Goal: Task Accomplishment & Management: Manage account settings

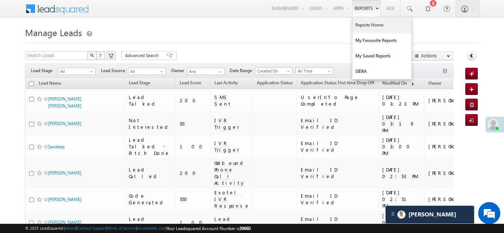
click at [368, 24] on link "Reports Home" at bounding box center [381, 24] width 59 height 15
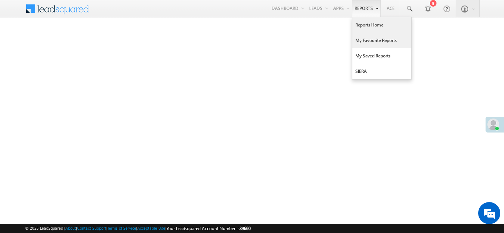
click at [369, 38] on link "My Favourite Reports" at bounding box center [381, 40] width 59 height 15
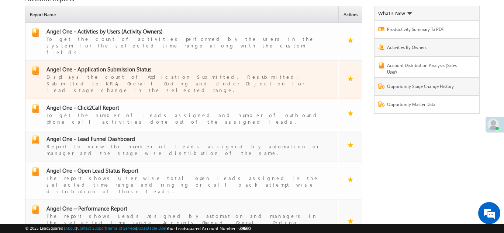
scroll to position [56, 0]
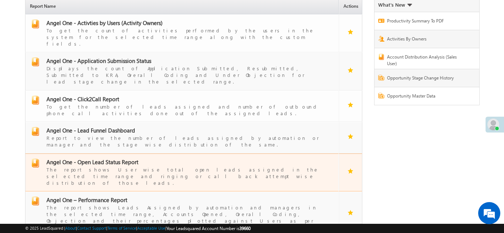
click at [91, 159] on span "Angel One - Open Lead Status Report" at bounding box center [92, 162] width 92 height 7
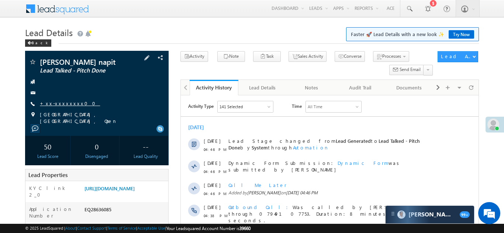
click at [65, 102] on link "+xx-xxxxxxxx00" at bounding box center [70, 103] width 60 height 6
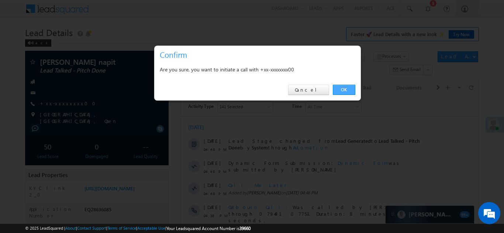
click at [343, 92] on link "OK" at bounding box center [344, 90] width 22 height 10
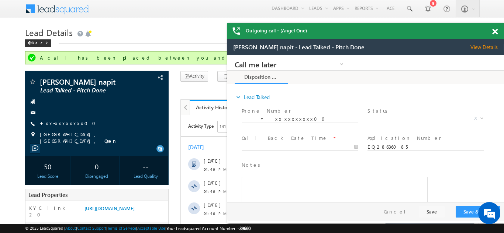
click at [495, 34] on span at bounding box center [495, 32] width 6 height 6
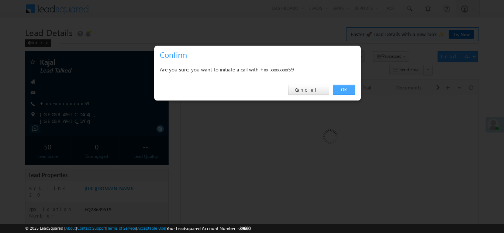
click at [347, 89] on link "OK" at bounding box center [344, 90] width 22 height 10
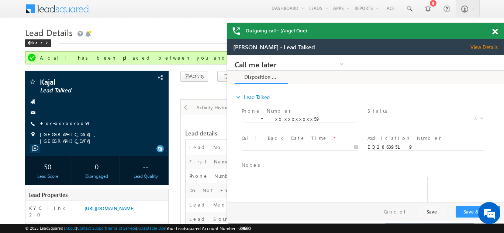
click at [496, 31] on span at bounding box center [495, 32] width 6 height 6
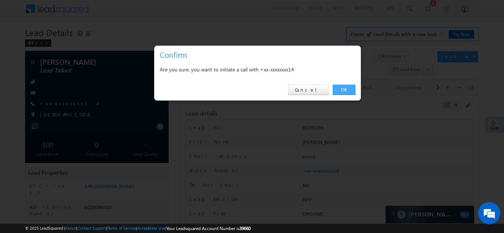
click at [339, 90] on link "OK" at bounding box center [344, 90] width 22 height 10
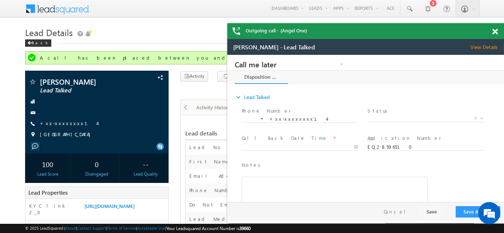
click at [493, 31] on span at bounding box center [495, 32] width 6 height 6
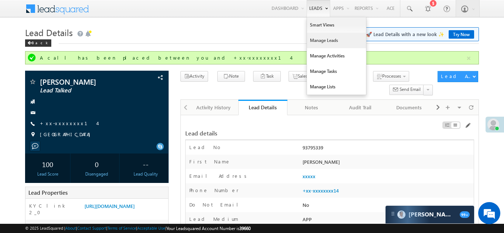
click at [316, 41] on link "Manage Leads" at bounding box center [336, 40] width 59 height 15
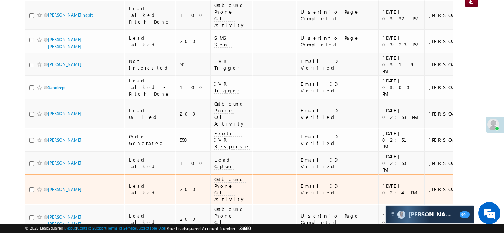
scroll to position [123, 0]
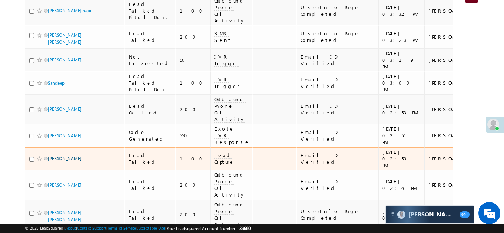
click at [71, 156] on link "Kuldee Chaurasiya" at bounding box center [65, 159] width 34 height 6
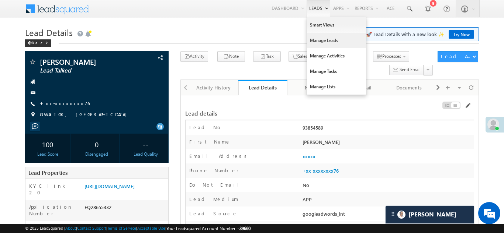
click at [320, 40] on link "Manage Leads" at bounding box center [336, 40] width 59 height 15
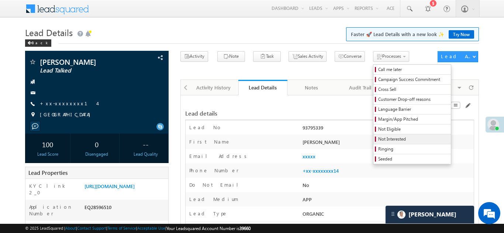
click at [378, 137] on span "Not Interested" at bounding box center [413, 139] width 70 height 7
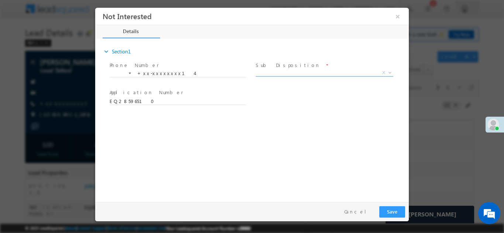
click at [292, 72] on span "X" at bounding box center [325, 72] width 138 height 7
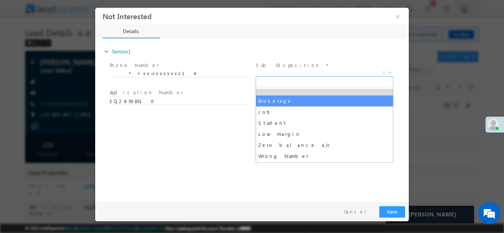
scroll to position [31, 0]
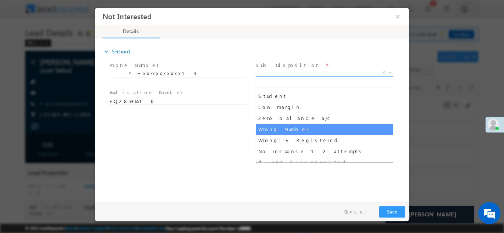
select select "Wrong Number"
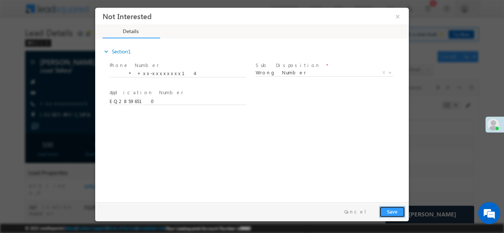
click at [395, 210] on button "Save" at bounding box center [392, 211] width 26 height 11
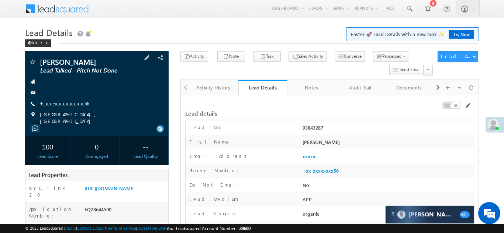
click at [60, 103] on link "+xx-xxxxxxxx56" at bounding box center [64, 103] width 49 height 6
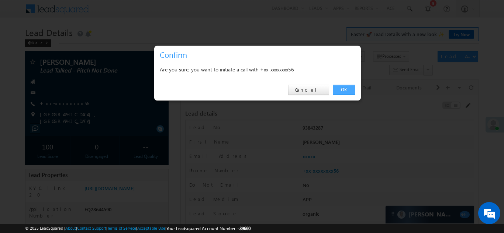
click at [343, 90] on link "OK" at bounding box center [344, 90] width 22 height 10
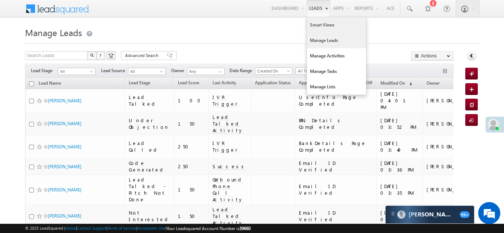
click at [323, 24] on link "Smart Views" at bounding box center [336, 24] width 59 height 15
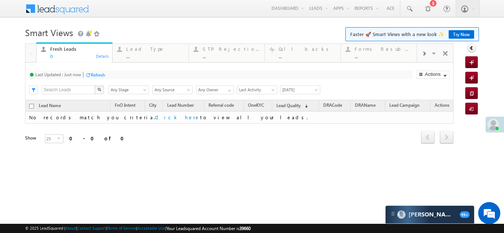
click at [424, 52] on span at bounding box center [423, 54] width 4 height 6
click at [371, 53] on div "..." at bounding box center [384, 56] width 58 height 6
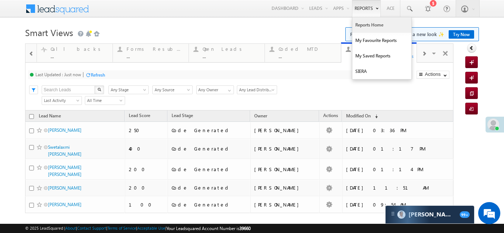
click at [365, 25] on link "Reports Home" at bounding box center [381, 24] width 59 height 15
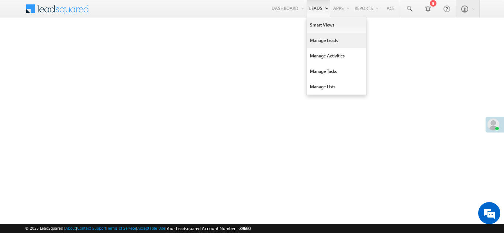
click at [317, 38] on link "Manage Leads" at bounding box center [336, 40] width 59 height 15
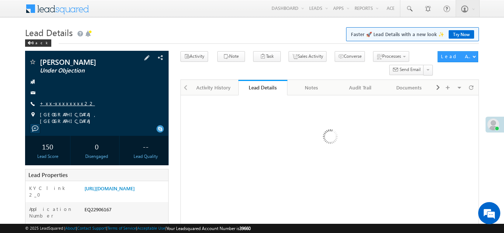
click at [63, 103] on link "+xx-xxxxxxxx22" at bounding box center [67, 103] width 55 height 6
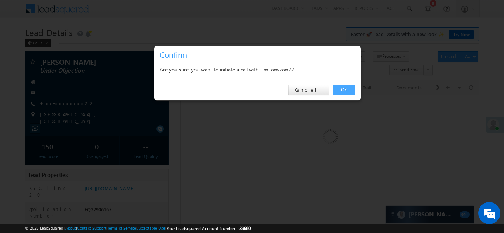
click at [343, 91] on link "OK" at bounding box center [344, 90] width 22 height 10
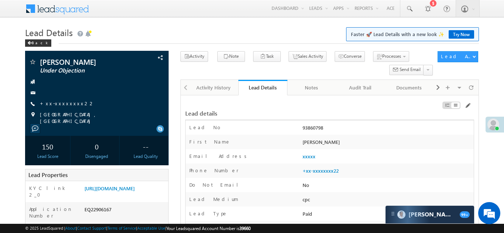
scroll to position [49, 0]
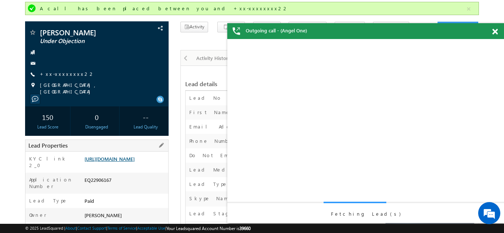
scroll to position [0, 0]
click at [127, 158] on link "https://angelbroking1-pk3em7sa.customui-test.leadsquared.com?leadId=76fab6d4-2b…" at bounding box center [109, 159] width 50 height 6
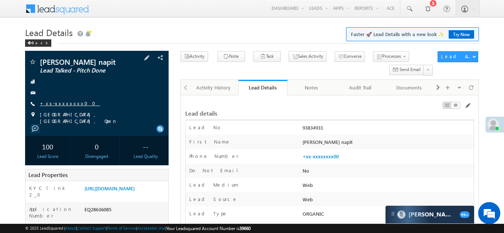
click at [61, 101] on link "+xx-xxxxxxxx00" at bounding box center [70, 103] width 60 height 6
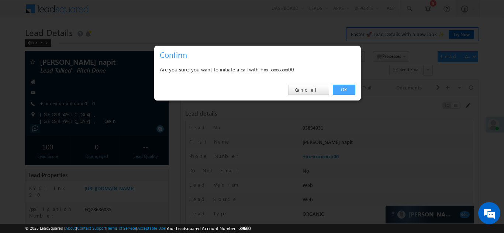
click at [343, 89] on link "OK" at bounding box center [344, 90] width 22 height 10
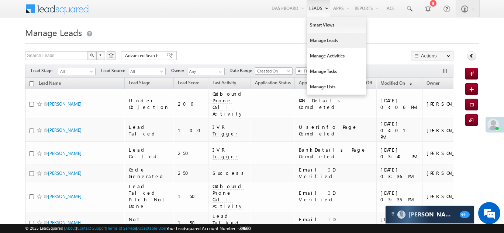
click at [320, 39] on link "Manage Leads" at bounding box center [336, 40] width 59 height 15
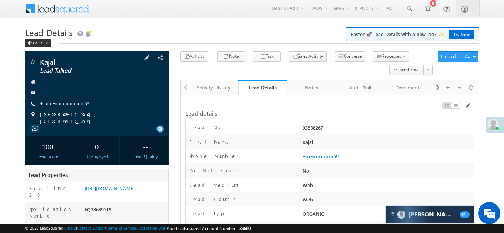
click at [60, 102] on link "+xx-xxxxxxxx59" at bounding box center [65, 103] width 51 height 6
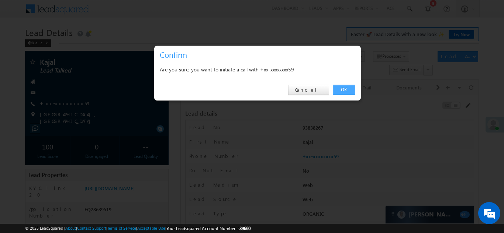
click at [341, 90] on link "OK" at bounding box center [344, 90] width 22 height 10
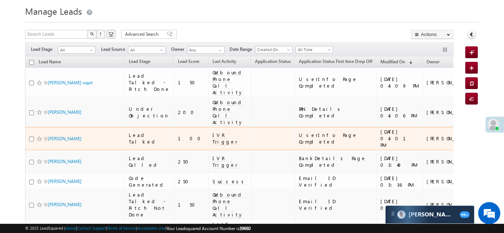
scroll to position [23, 0]
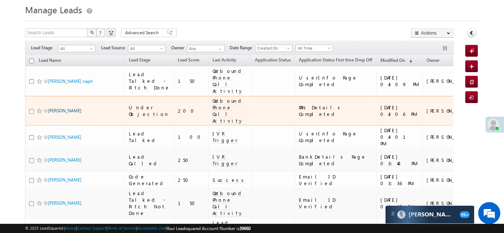
click at [63, 108] on link "[PERSON_NAME]" at bounding box center [65, 111] width 34 height 6
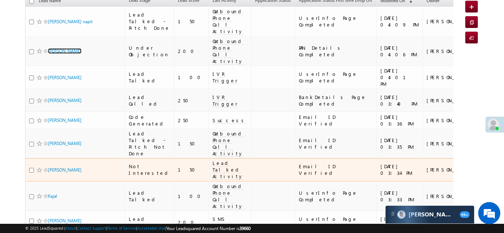
scroll to position [89, 0]
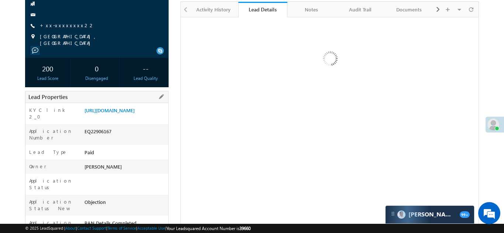
scroll to position [79, 0]
click at [120, 113] on link "https://angelbroking1-pk3em7sa.customui-test.leadsquared.com?leadId=76fab6d4-2b…" at bounding box center [109, 110] width 50 height 6
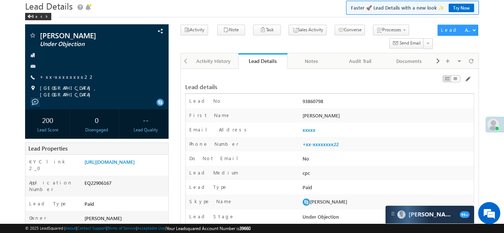
scroll to position [0, 0]
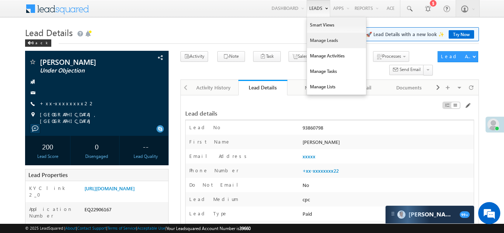
click at [322, 41] on link "Manage Leads" at bounding box center [336, 40] width 59 height 15
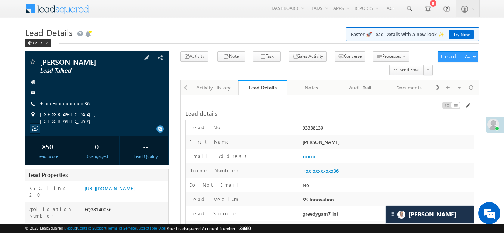
click at [61, 102] on link "+xx-xxxxxxxx36" at bounding box center [64, 103] width 49 height 6
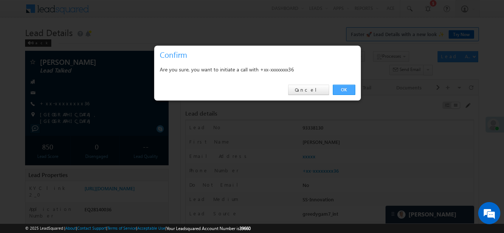
click at [344, 89] on link "OK" at bounding box center [344, 90] width 22 height 10
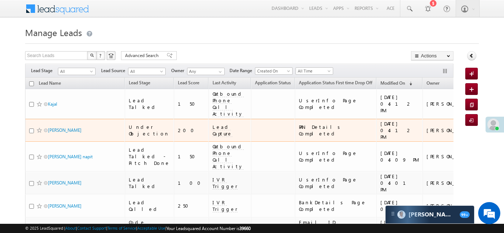
click at [212, 124] on span "Lead Capture" at bounding box center [222, 130] width 20 height 13
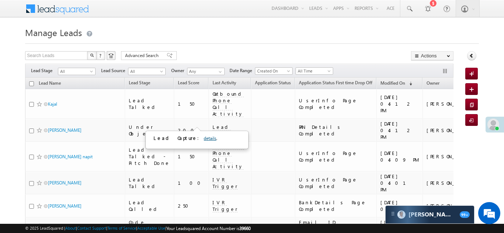
click at [204, 138] on link "details" at bounding box center [210, 139] width 13 height 6
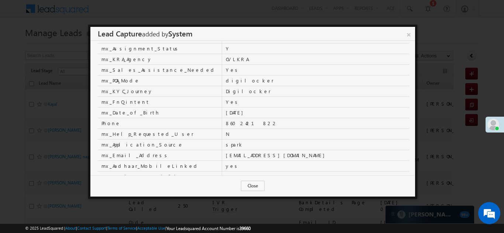
scroll to position [157, 0]
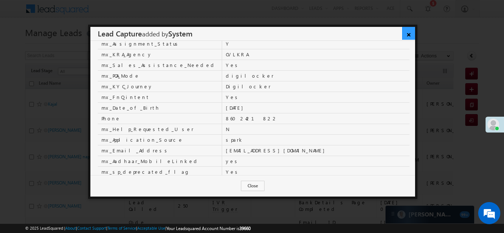
click at [408, 33] on link "×" at bounding box center [408, 33] width 13 height 13
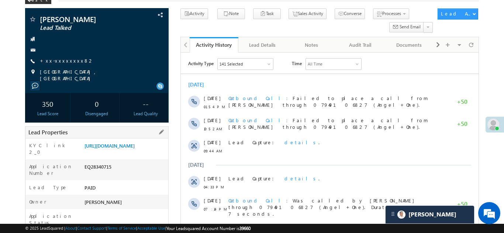
scroll to position [57, 0]
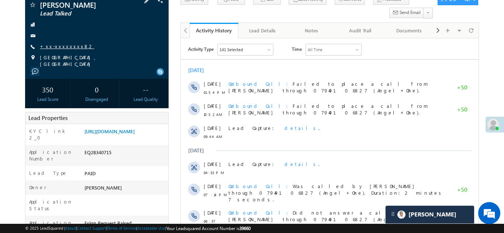
click at [60, 45] on link "+xx-xxxxxxxx82" at bounding box center [67, 46] width 54 height 6
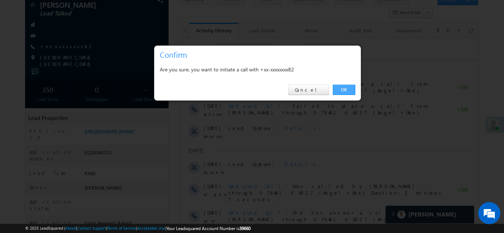
click at [345, 90] on link "OK" at bounding box center [344, 90] width 22 height 10
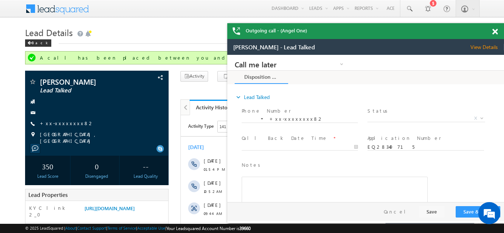
scroll to position [0, 0]
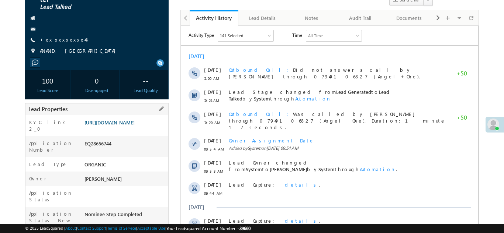
scroll to position [70, 0]
click at [119, 124] on link "https://angelbroking1-pk3em7sa.customui-test.leadsquared.com?leadId=30984207-ba…" at bounding box center [109, 122] width 50 height 6
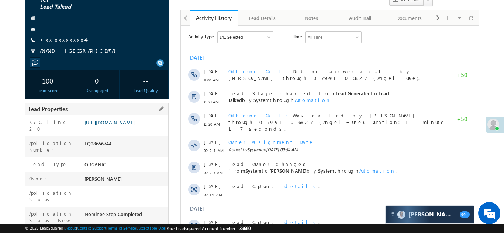
scroll to position [0, 0]
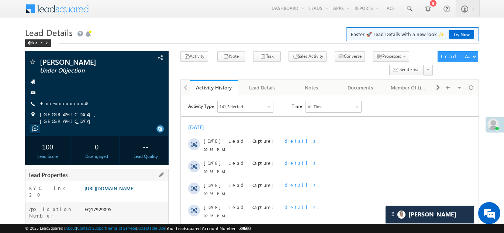
click at [119, 189] on link "https://angelbroking1-pk3em7sa.customui-test.leadsquared.com?leadId=fe3eb83c-a2…" at bounding box center [109, 188] width 50 height 6
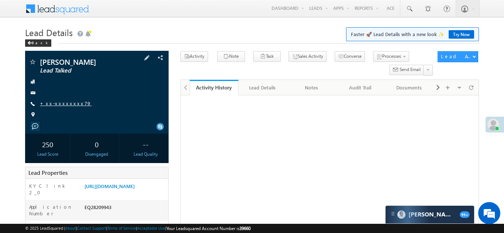
click at [62, 102] on link "+xx-xxxxxxxx79" at bounding box center [66, 103] width 52 height 6
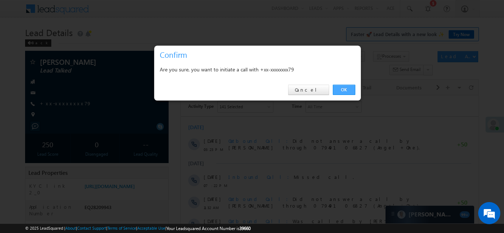
click at [340, 89] on link "OK" at bounding box center [344, 90] width 22 height 10
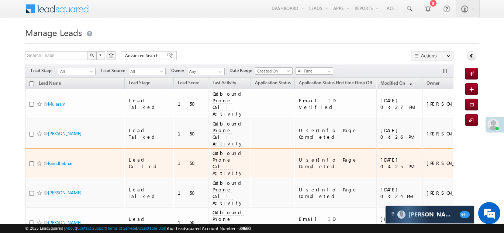
click at [299, 157] on div "UserInfo Page Completed" at bounding box center [336, 163] width 74 height 13
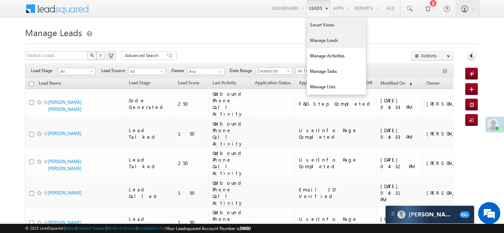
click at [315, 28] on link "Smart Views" at bounding box center [336, 24] width 59 height 15
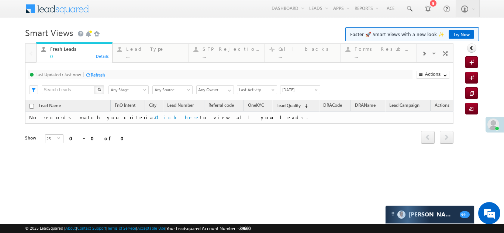
click at [423, 53] on span at bounding box center [423, 54] width 4 height 6
click at [390, 49] on div "Coded [DATE]" at bounding box center [384, 49] width 58 height 6
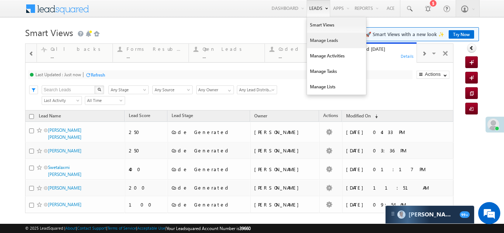
click at [319, 38] on link "Manage Leads" at bounding box center [336, 40] width 59 height 15
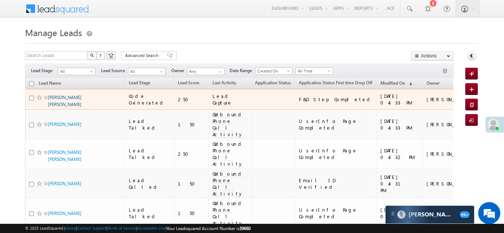
click at [68, 99] on link "[PERSON_NAME] [PERSON_NAME]" at bounding box center [65, 101] width 34 height 13
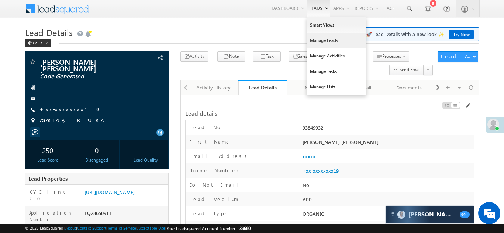
click at [316, 42] on link "Manage Leads" at bounding box center [336, 40] width 59 height 15
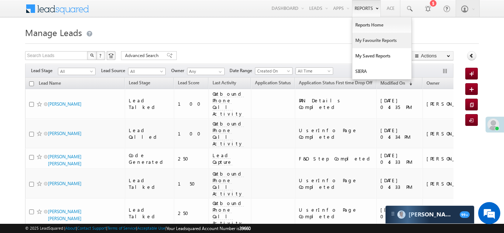
click at [369, 39] on link "My Favourite Reports" at bounding box center [381, 40] width 59 height 15
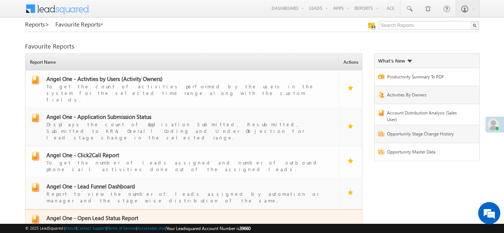
click at [100, 215] on span "Angel One - Open Lead Status Report" at bounding box center [92, 218] width 92 height 7
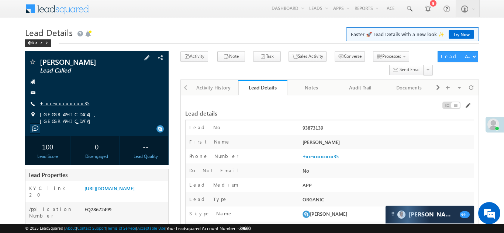
click at [56, 103] on link "+xx-xxxxxxxx35" at bounding box center [64, 103] width 49 height 6
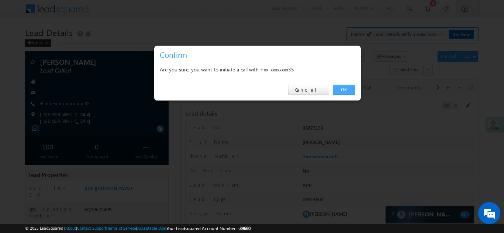
click at [344, 88] on link "OK" at bounding box center [344, 90] width 22 height 10
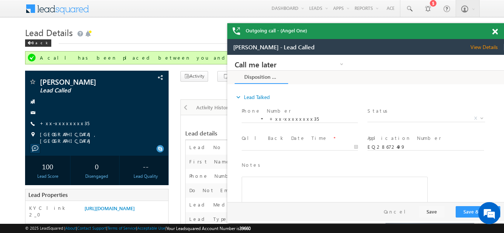
click at [494, 30] on span at bounding box center [495, 32] width 6 height 6
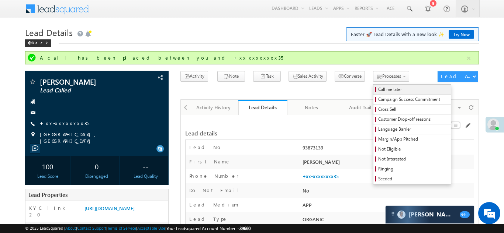
click at [378, 93] on span "Call me later" at bounding box center [413, 89] width 70 height 7
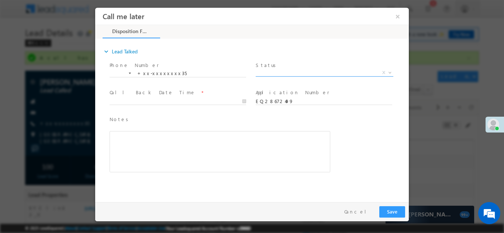
click span "X"
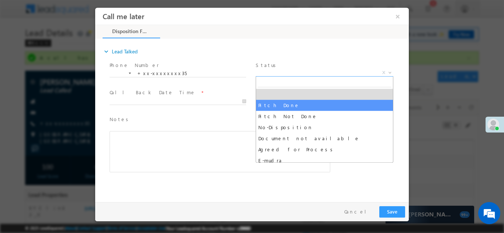
select select "Pitch Done"
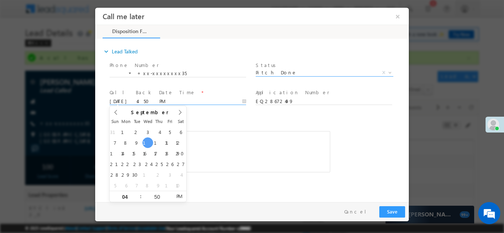
click body "Call me later ×"
type input "09/11/25 4:50 PM"
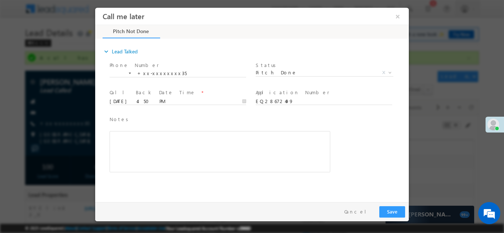
click span "Notes *"
click button "Save"
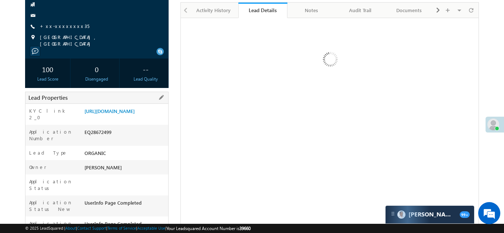
scroll to position [98, 0]
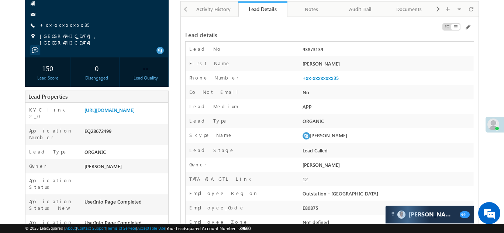
copy div "EQ28672499"
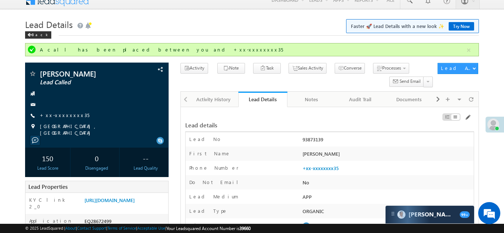
scroll to position [0, 0]
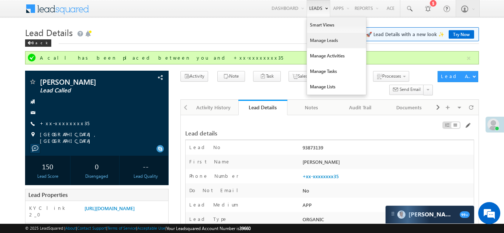
click link "Manage Leads"
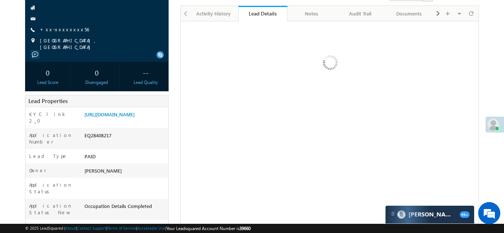
scroll to position [76, 0]
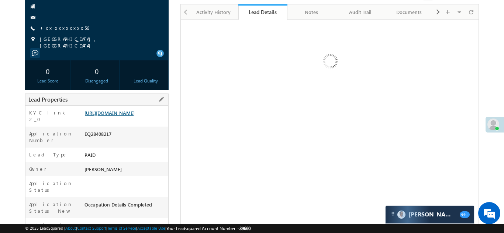
click at [121, 113] on link "https://angelbroking1-pk3em7sa.customui-test.leadsquared.com?leadId=f3dca403-d0…" at bounding box center [109, 113] width 50 height 6
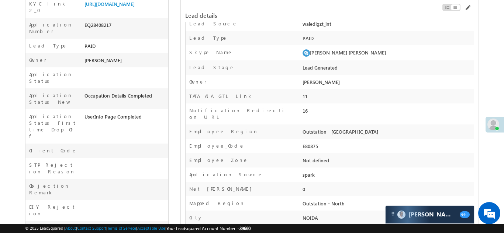
scroll to position [0, 0]
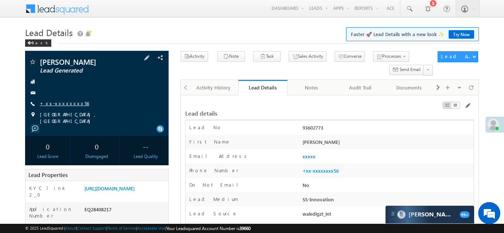
click at [58, 104] on link "+xx-xxxxxxxx56" at bounding box center [64, 103] width 49 height 6
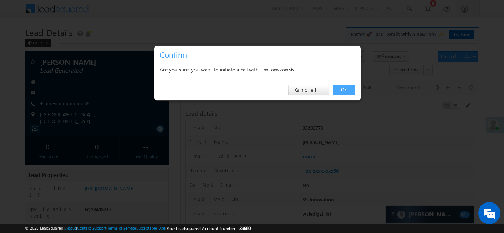
click at [345, 90] on link "OK" at bounding box center [344, 90] width 22 height 10
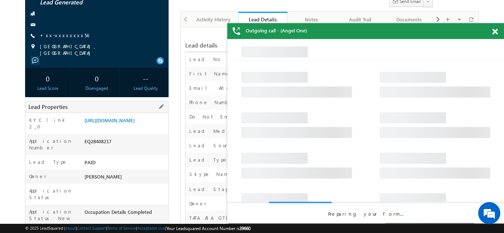
copy div "EQ28408217"
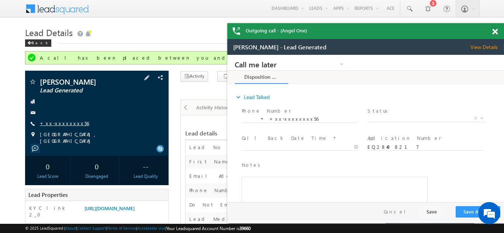
click at [59, 124] on link "+xx-xxxxxxxx56" at bounding box center [64, 123] width 49 height 6
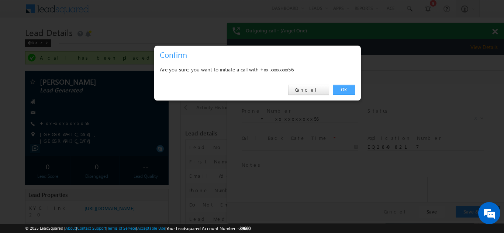
click at [341, 91] on link "OK" at bounding box center [344, 90] width 22 height 10
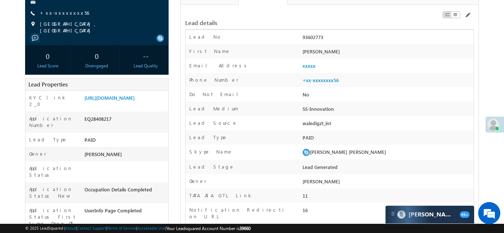
scroll to position [90, 0]
click at [123, 102] on link "[URL][DOMAIN_NAME]" at bounding box center [109, 98] width 50 height 6
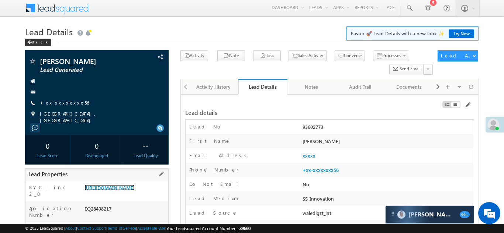
scroll to position [0, 0]
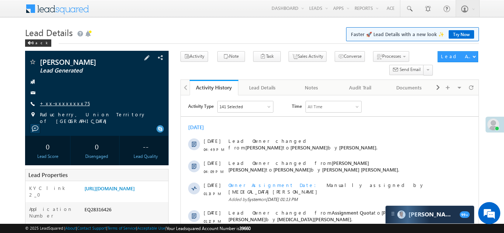
click at [59, 102] on link "+xx-xxxxxxxx75" at bounding box center [65, 103] width 50 height 6
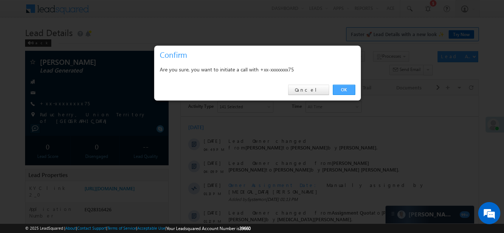
click at [343, 89] on link "OK" at bounding box center [344, 90] width 22 height 10
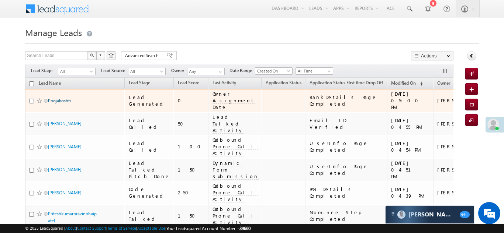
click at [66, 99] on link "Poojakoshti" at bounding box center [59, 101] width 23 height 6
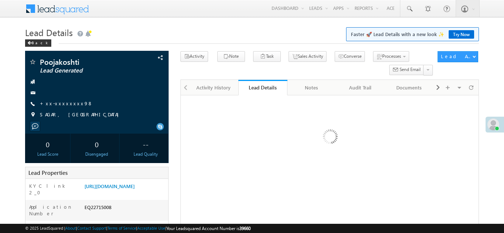
click at [59, 105] on link "+xx-xxxxxxxx98" at bounding box center [66, 103] width 53 height 6
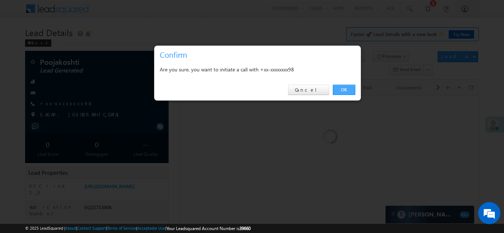
click at [343, 90] on link "OK" at bounding box center [344, 90] width 22 height 10
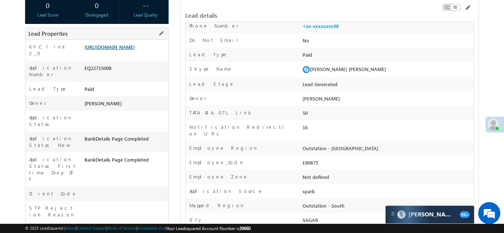
scroll to position [147, 0]
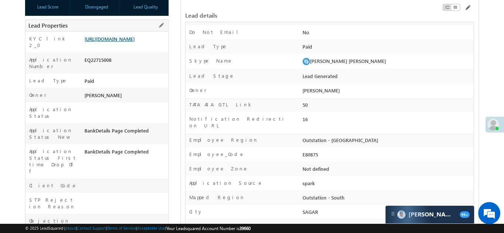
click at [125, 42] on link "[URL][DOMAIN_NAME]" at bounding box center [109, 39] width 50 height 6
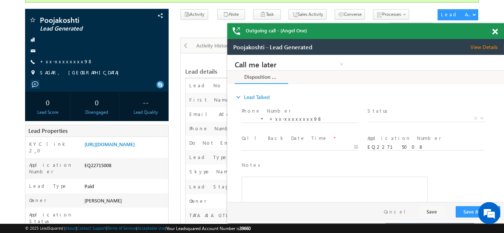
scroll to position [0, 0]
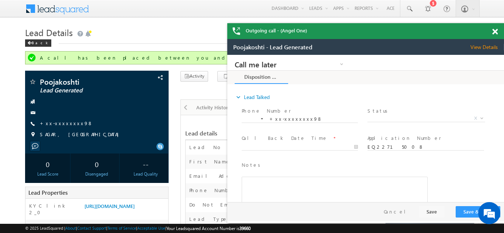
click at [496, 32] on span at bounding box center [495, 32] width 6 height 6
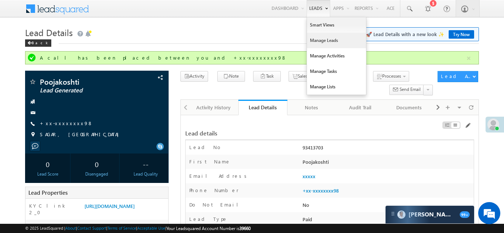
click at [313, 41] on link "Manage Leads" at bounding box center [336, 40] width 59 height 15
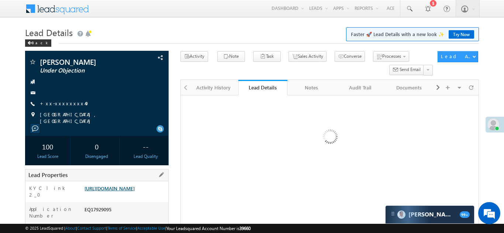
click at [123, 190] on link "https://angelbroking1-pk3em7sa.customui-test.leadsquared.com?leadId=fe3eb83c-a2…" at bounding box center [109, 188] width 50 height 6
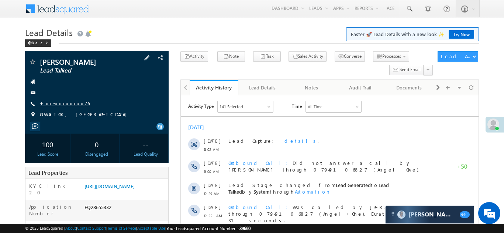
click at [63, 102] on link "+xx-xxxxxxxx76" at bounding box center [65, 103] width 50 height 6
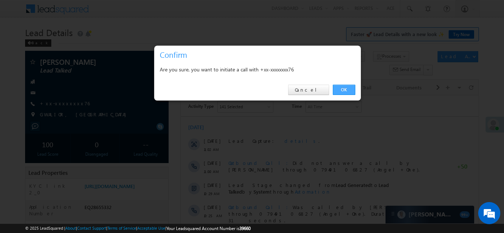
click at [341, 87] on link "OK" at bounding box center [344, 90] width 22 height 10
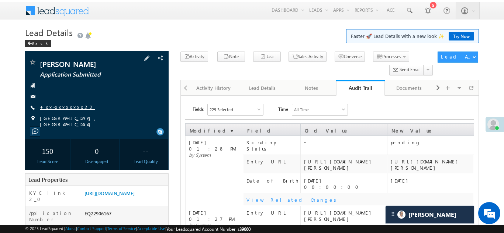
click at [63, 106] on link "+xx-xxxxxxxx22" at bounding box center [67, 107] width 55 height 6
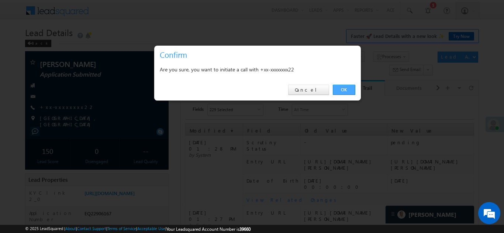
click at [340, 89] on link "OK" at bounding box center [344, 90] width 22 height 10
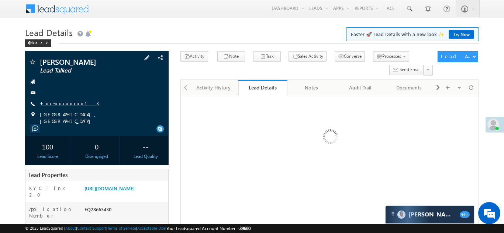
click at [60, 104] on link "+xx-xxxxxxxx13" at bounding box center [69, 103] width 59 height 6
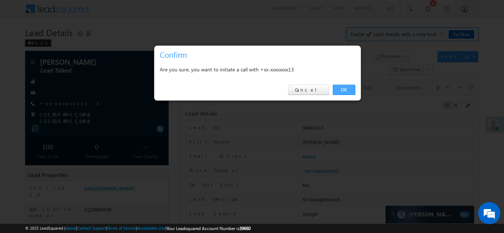
click at [343, 89] on link "OK" at bounding box center [344, 90] width 22 height 10
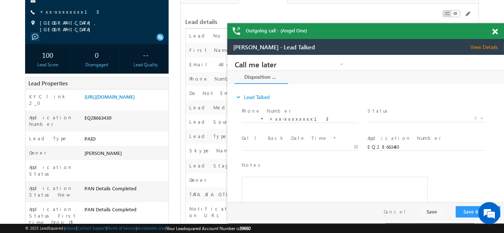
scroll to position [120, 0]
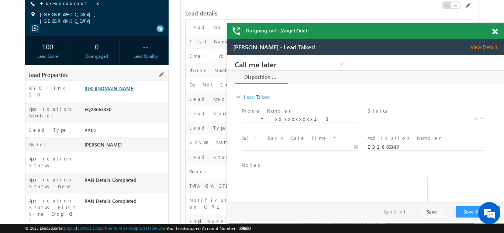
click at [117, 90] on link "https://angelbroking1-pk3em7sa.customui-test.leadsquared.com?leadId=24bd40d3-e1…" at bounding box center [109, 88] width 50 height 6
click at [494, 34] on span at bounding box center [495, 32] width 6 height 6
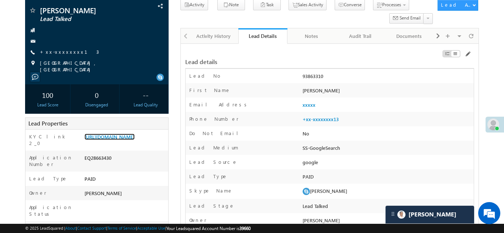
scroll to position [0, 0]
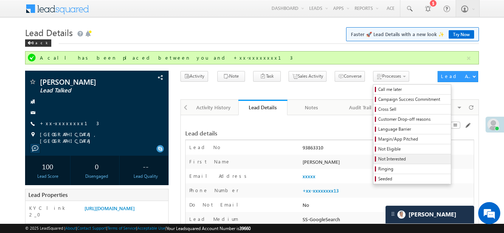
click at [383, 158] on span "Not Interested" at bounding box center [413, 159] width 70 height 7
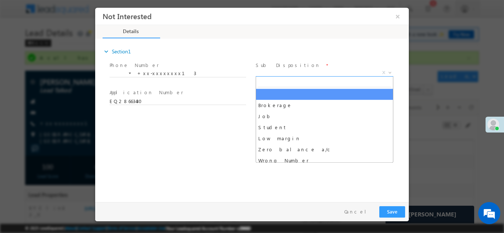
click at [278, 72] on span "X" at bounding box center [325, 72] width 138 height 7
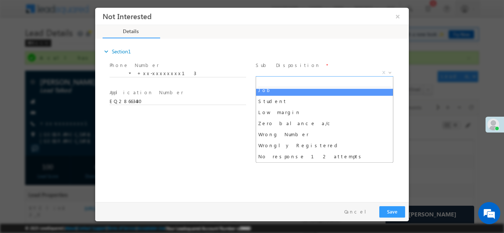
scroll to position [31, 0]
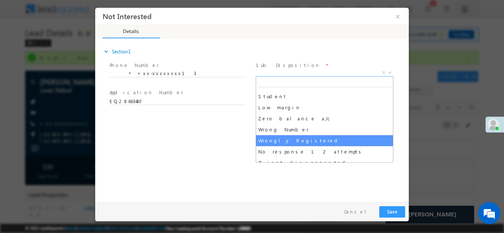
select select "Wrongly Registered"
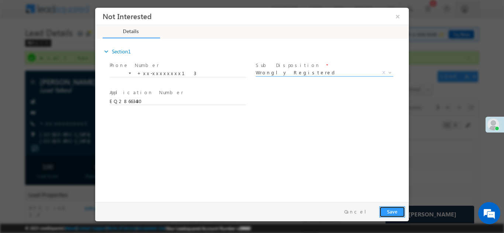
click at [395, 212] on button "Save" at bounding box center [392, 211] width 26 height 11
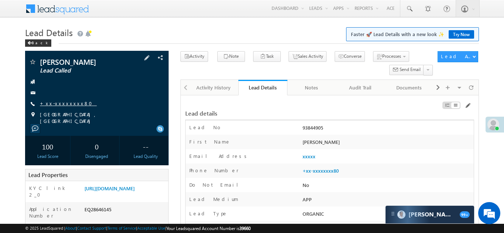
click at [62, 104] on link "+xx-xxxxxxxx80" at bounding box center [68, 103] width 57 height 6
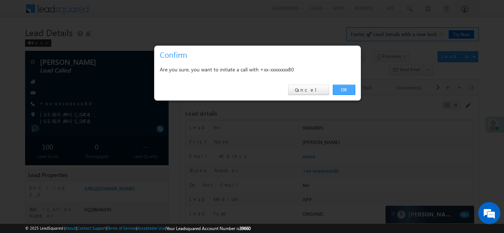
click at [342, 91] on link "OK" at bounding box center [344, 90] width 22 height 10
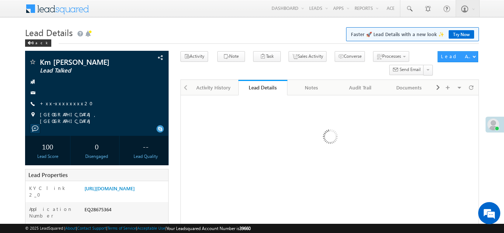
click at [59, 103] on link "+xx-xxxxxxxx20" at bounding box center [69, 103] width 58 height 6
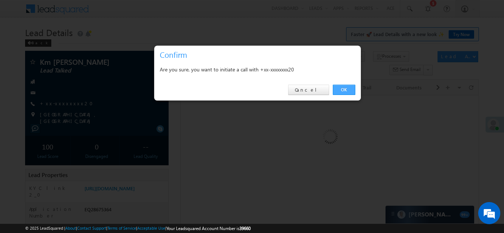
click at [341, 88] on link "OK" at bounding box center [344, 90] width 22 height 10
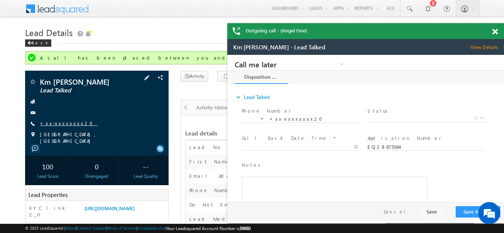
click at [59, 121] on link "+xx-xxxxxxxx20" at bounding box center [69, 123] width 58 height 6
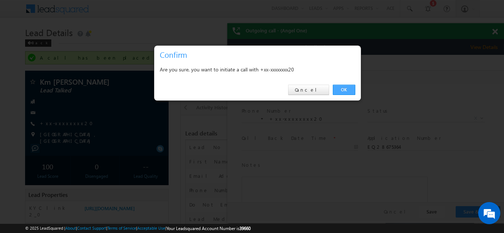
click at [345, 90] on link "OK" at bounding box center [344, 90] width 22 height 10
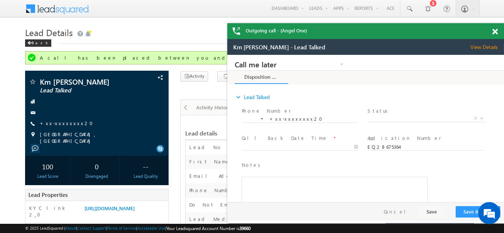
click at [496, 31] on span at bounding box center [495, 32] width 6 height 6
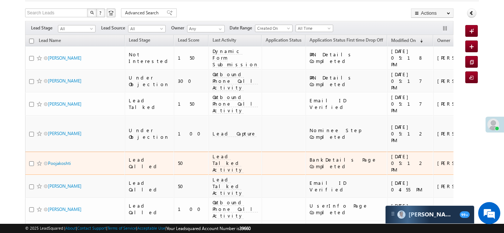
scroll to position [53, 0]
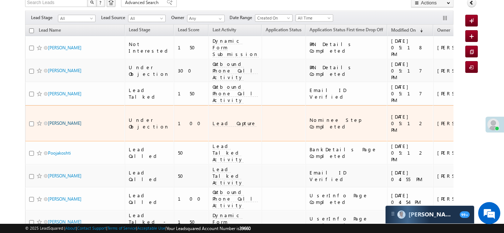
click at [61, 121] on link "[PERSON_NAME]" at bounding box center [65, 124] width 34 height 6
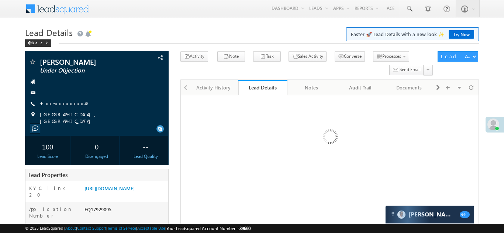
scroll to position [114, 0]
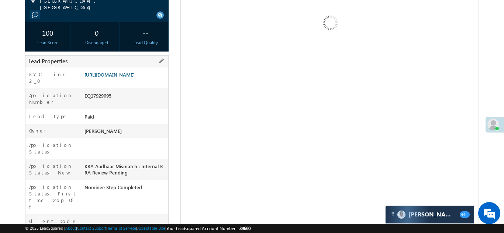
click at [117, 77] on link "[URL][DOMAIN_NAME]" at bounding box center [109, 75] width 50 height 6
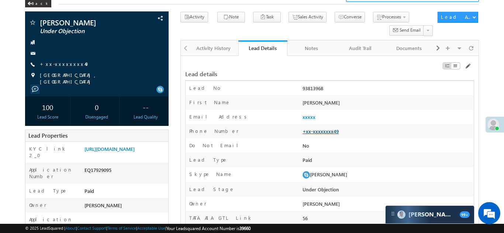
scroll to position [0, 0]
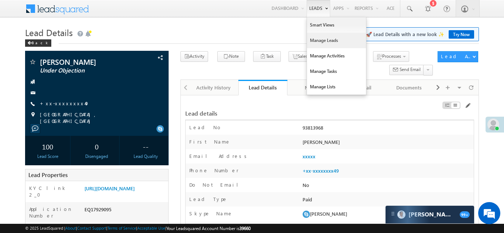
click at [317, 41] on link "Manage Leads" at bounding box center [336, 40] width 59 height 15
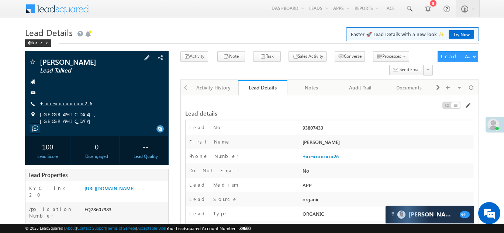
click at [55, 102] on link "+xx-xxxxxxxx26" at bounding box center [66, 103] width 52 height 6
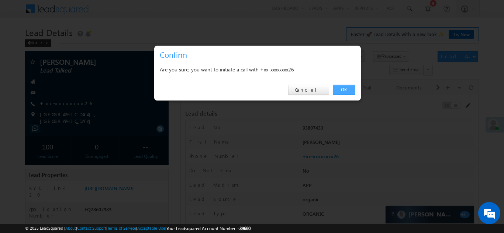
click at [340, 88] on link "OK" at bounding box center [344, 90] width 22 height 10
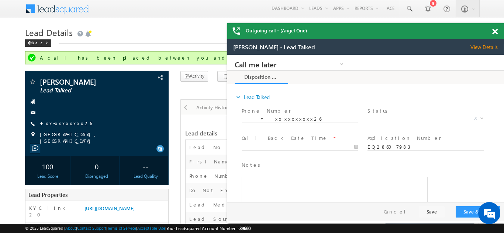
click at [497, 32] on span at bounding box center [495, 32] width 6 height 6
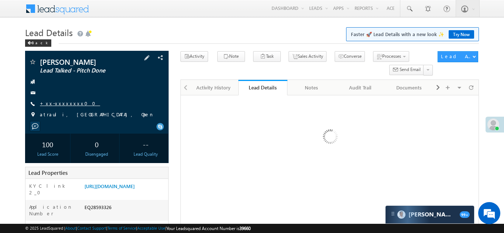
click at [63, 106] on link "+xx-xxxxxxxx00" at bounding box center [70, 103] width 60 height 6
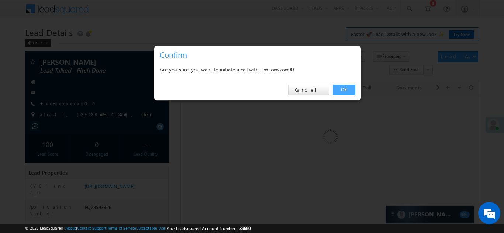
click at [344, 88] on link "OK" at bounding box center [344, 90] width 22 height 10
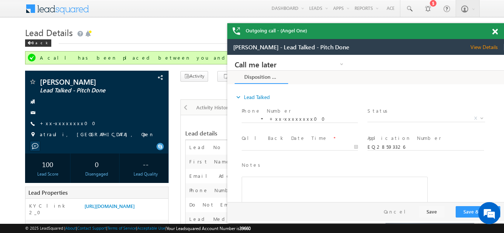
click at [494, 32] on span at bounding box center [495, 32] width 6 height 6
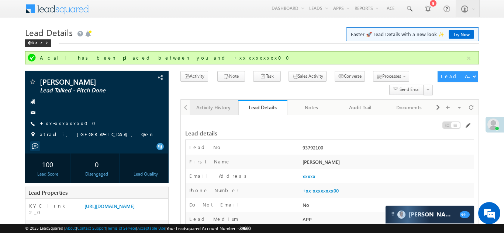
click at [207, 104] on div "Activity History" at bounding box center [213, 107] width 36 height 9
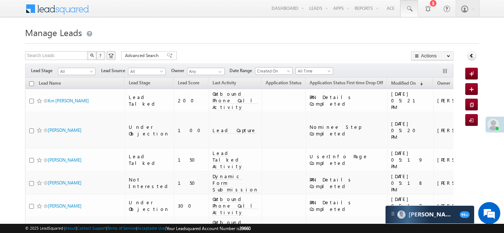
click at [408, 7] on span at bounding box center [408, 8] width 7 height 7
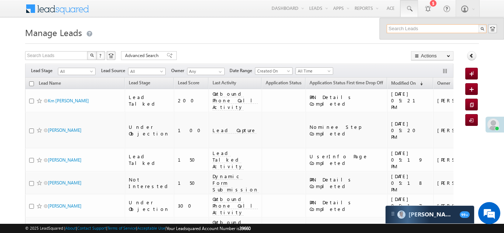
paste input "EQ28631362"
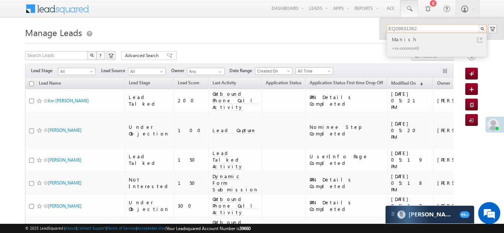
type input "EQ28631362"
click at [399, 40] on div "Manish" at bounding box center [439, 39] width 99 height 8
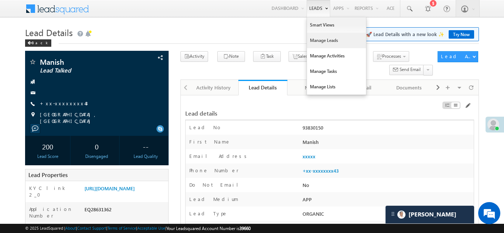
click at [317, 41] on link "Manage Leads" at bounding box center [336, 40] width 59 height 15
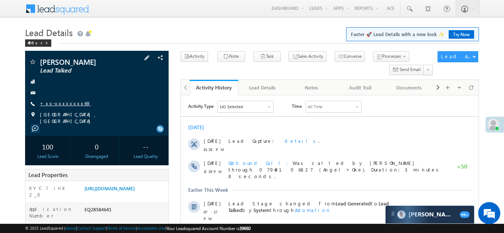
click at [59, 104] on link "+xx-xxxxxxxx69" at bounding box center [65, 103] width 51 height 6
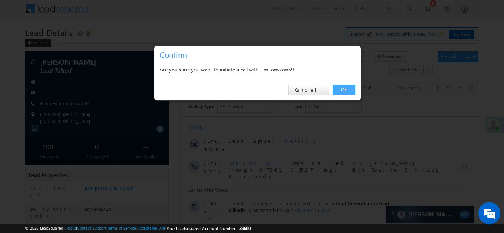
click at [343, 90] on link "OK" at bounding box center [344, 90] width 22 height 10
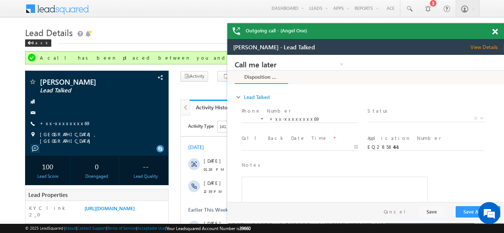
click at [495, 31] on span at bounding box center [495, 32] width 6 height 6
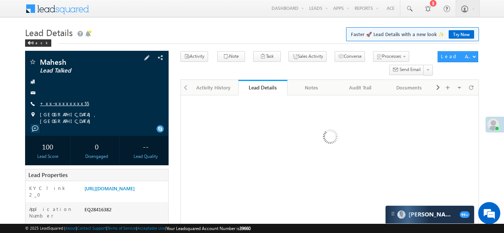
click at [67, 101] on link "+xx-xxxxxxxx55" at bounding box center [64, 103] width 49 height 6
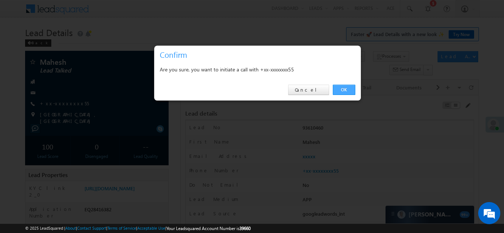
click at [344, 90] on link "OK" at bounding box center [344, 90] width 22 height 10
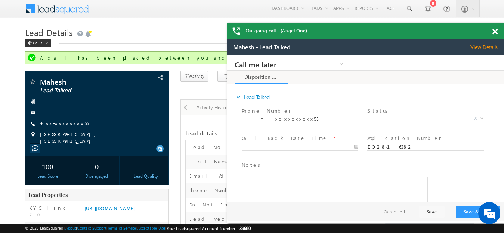
click at [494, 29] on span at bounding box center [495, 32] width 6 height 6
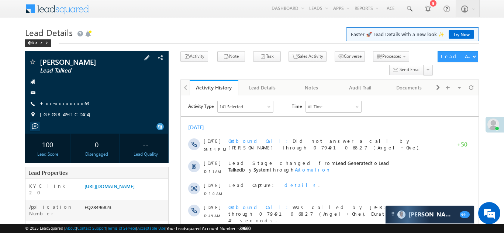
click at [61, 107] on span "+xx-xxxxxxxx63" at bounding box center [64, 103] width 49 height 7
click at [62, 104] on link "+xx-xxxxxxxx63" at bounding box center [64, 103] width 49 height 6
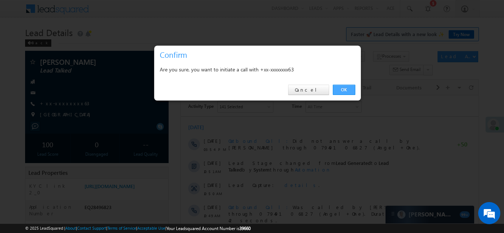
click at [341, 88] on link "OK" at bounding box center [344, 90] width 22 height 10
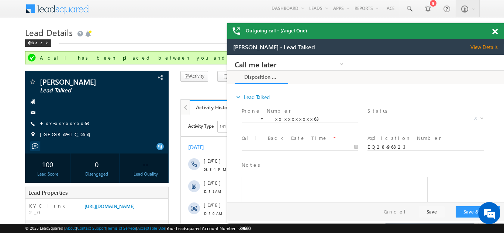
click at [494, 32] on span at bounding box center [495, 32] width 6 height 6
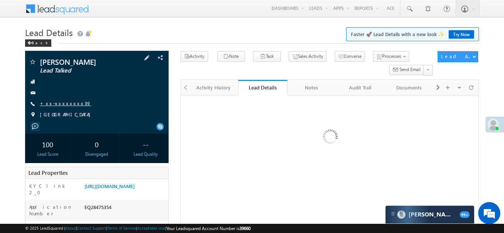
click at [63, 103] on link "+xx-xxxxxxxx39" at bounding box center [65, 103] width 51 height 6
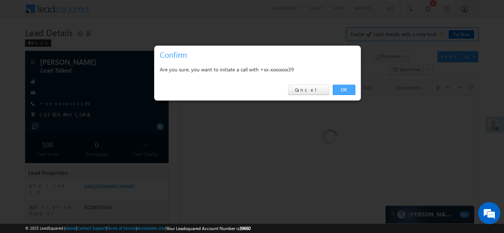
click at [340, 90] on link "OK" at bounding box center [344, 90] width 22 height 10
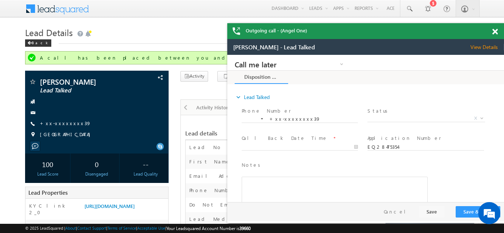
drag, startPoint x: 494, startPoint y: 30, endPoint x: 243, endPoint y: 14, distance: 252.0
click at [494, 30] on span at bounding box center [495, 32] width 6 height 6
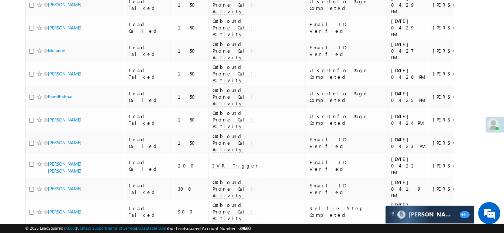
scroll to position [780, 0]
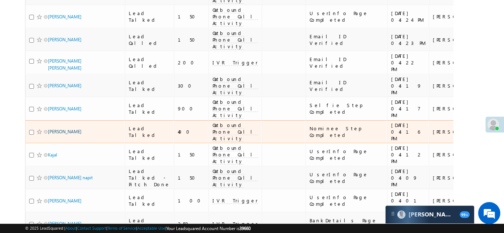
click at [73, 129] on link "POOJA SANJAY KAMBLE" at bounding box center [65, 132] width 34 height 6
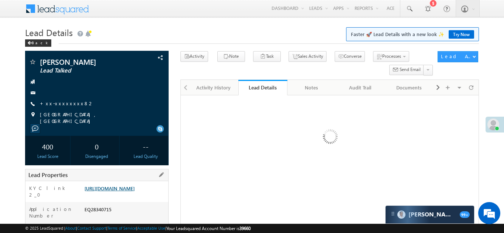
click at [131, 192] on link "[URL][DOMAIN_NAME]" at bounding box center [109, 188] width 50 height 6
click at [54, 101] on link "+xx-xxxxxxxx47" at bounding box center [64, 103] width 48 height 6
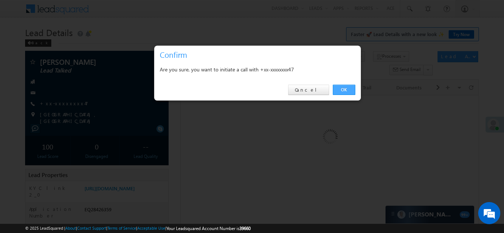
click at [339, 89] on link "OK" at bounding box center [344, 90] width 22 height 10
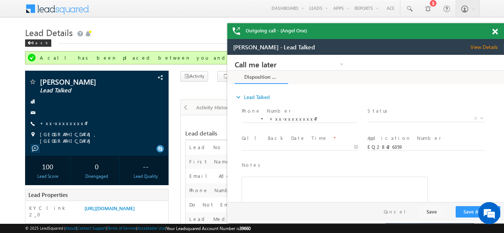
click at [496, 31] on span at bounding box center [495, 32] width 6 height 6
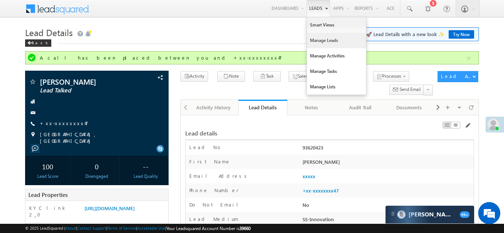
click at [320, 39] on link "Manage Leads" at bounding box center [336, 40] width 59 height 15
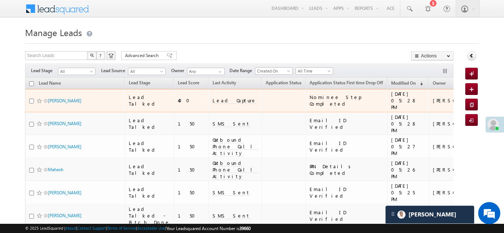
click at [212, 97] on span "Lead Capture" at bounding box center [234, 100] width 44 height 7
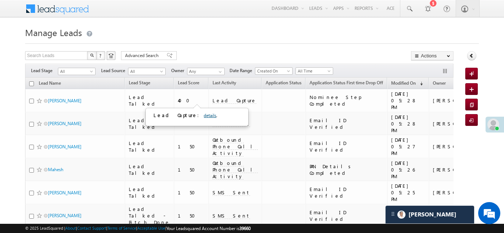
click at [204, 114] on link "details" at bounding box center [210, 116] width 13 height 6
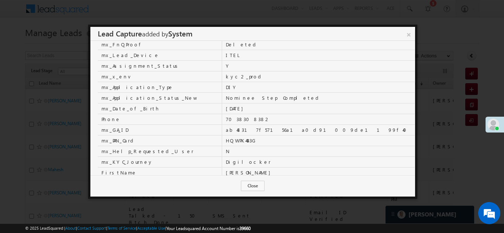
scroll to position [114, 0]
copy td "7038308382"
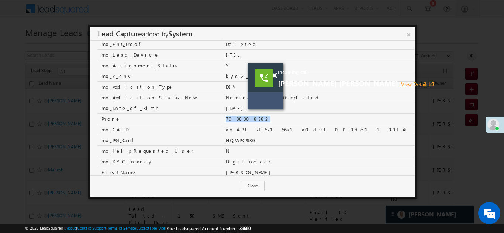
click at [401, 83] on link "View Details open_in_new" at bounding box center [417, 84] width 33 height 7
click at [287, 205] on div at bounding box center [252, 116] width 504 height 233
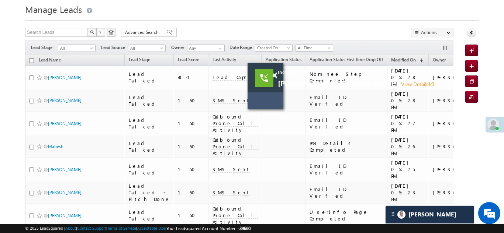
scroll to position [0, 0]
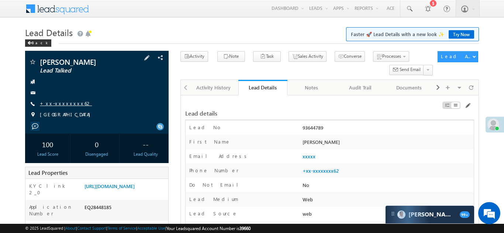
click at [63, 102] on link "+xx-xxxxxxxx62" at bounding box center [66, 103] width 52 height 6
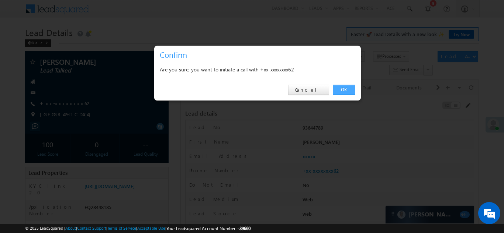
click at [341, 88] on link "OK" at bounding box center [344, 90] width 22 height 10
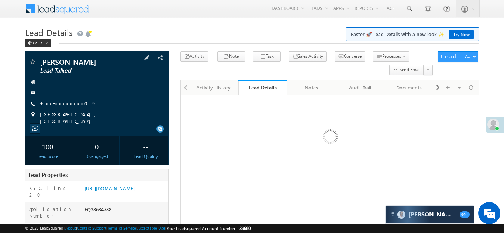
click at [55, 104] on link "+xx-xxxxxxxx09" at bounding box center [68, 103] width 56 height 6
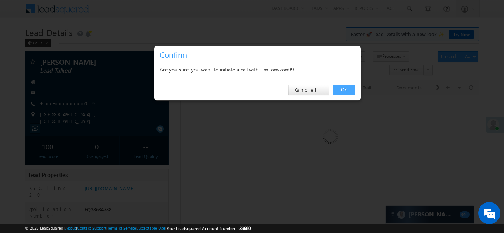
click at [346, 90] on link "OK" at bounding box center [344, 90] width 22 height 10
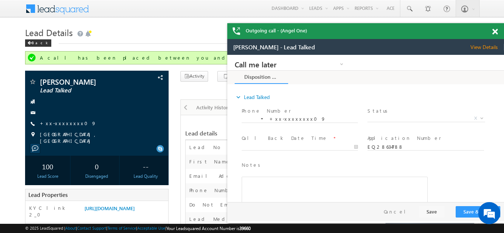
click at [493, 32] on span at bounding box center [495, 32] width 6 height 6
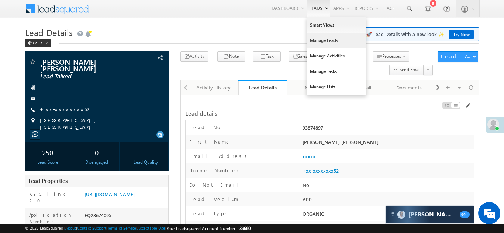
click at [311, 41] on link "Manage Leads" at bounding box center [336, 40] width 59 height 15
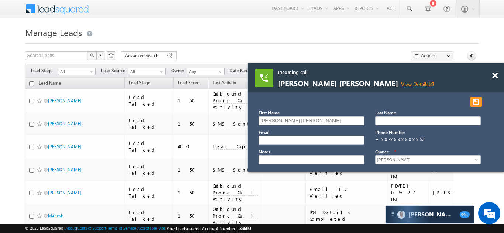
click at [401, 82] on link "View Details open_in_new" at bounding box center [417, 84] width 33 height 7
click at [495, 75] on span at bounding box center [495, 76] width 6 height 6
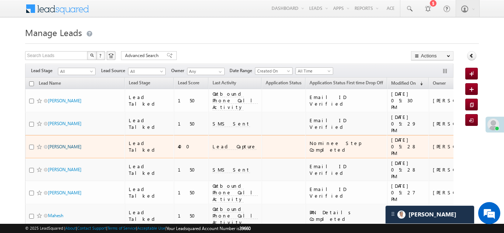
click at [69, 144] on link "POOJA SANJAY KAMBLE" at bounding box center [65, 147] width 34 height 6
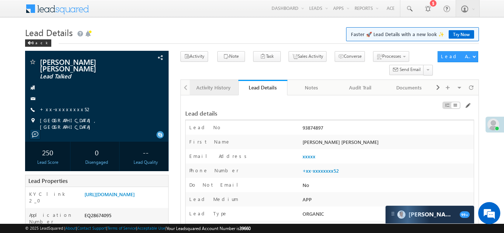
click at [214, 86] on div "Activity History" at bounding box center [213, 87] width 36 height 9
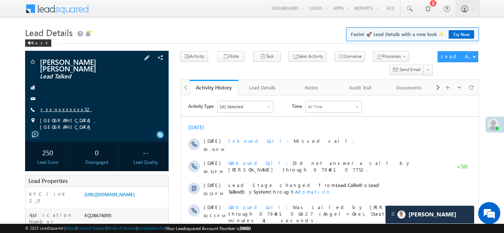
click at [68, 109] on link "+xx-xxxxxxxx52" at bounding box center [66, 109] width 52 height 6
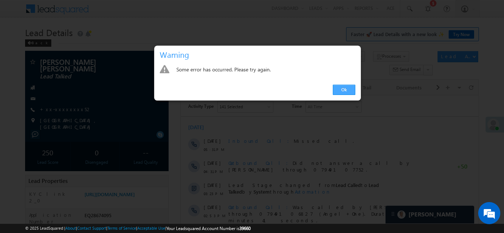
click at [339, 90] on link "Ok" at bounding box center [344, 90] width 22 height 10
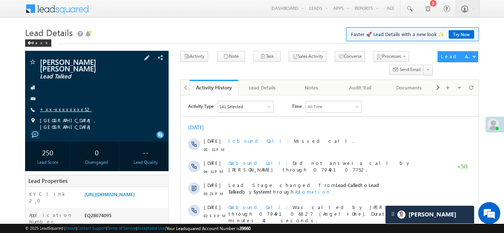
click at [54, 108] on link "+xx-xxxxxxxx52" at bounding box center [66, 109] width 52 height 6
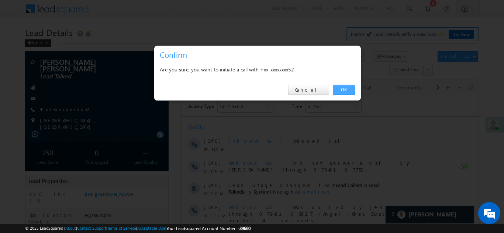
click at [345, 88] on link "OK" at bounding box center [344, 90] width 22 height 10
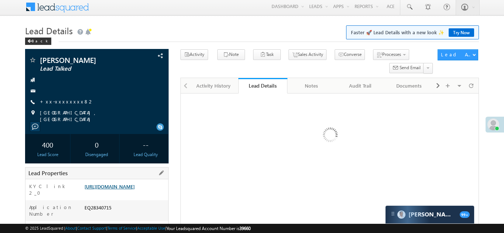
scroll to position [114, 0]
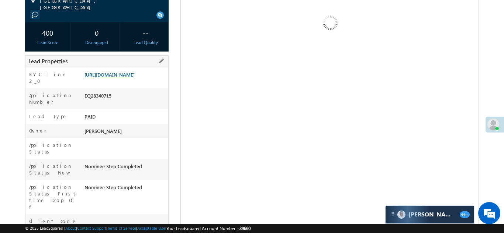
click at [117, 78] on link "https://angelbroking1-pk3em7sa.customui-test.leadsquared.com?leadId=5a18bf56-34…" at bounding box center [109, 75] width 50 height 6
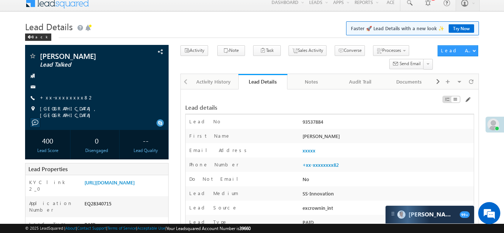
scroll to position [0, 0]
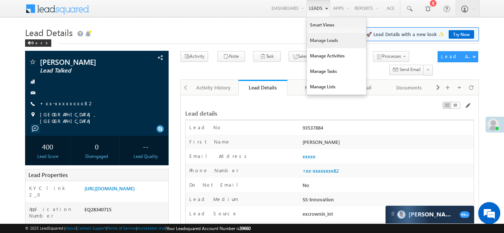
click at [316, 39] on link "Manage Leads" at bounding box center [336, 40] width 59 height 15
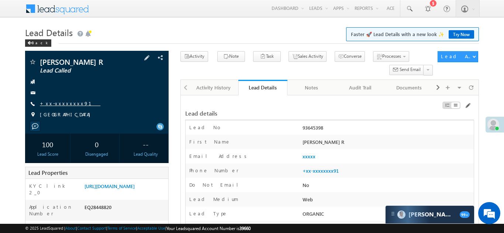
click at [60, 103] on link "+xx-xxxxxxxx91" at bounding box center [70, 103] width 60 height 6
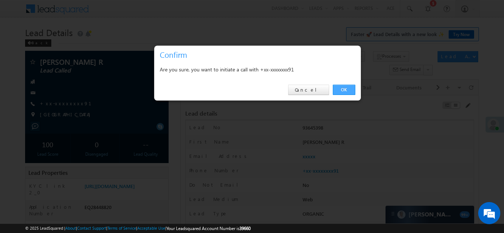
click at [343, 90] on link "OK" at bounding box center [344, 90] width 22 height 10
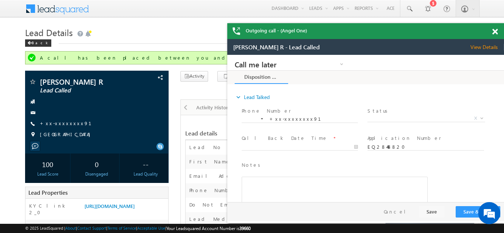
click at [496, 33] on span at bounding box center [495, 32] width 6 height 6
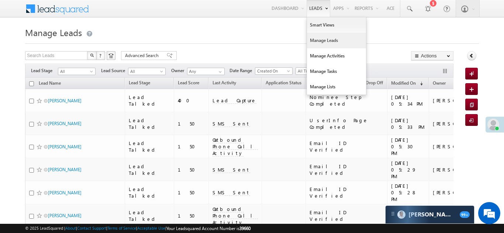
click at [317, 39] on link "Manage Leads" at bounding box center [336, 40] width 59 height 15
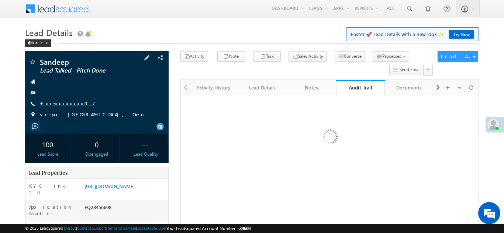
click at [66, 106] on link "+xx-xxxxxxxx07" at bounding box center [67, 103] width 55 height 6
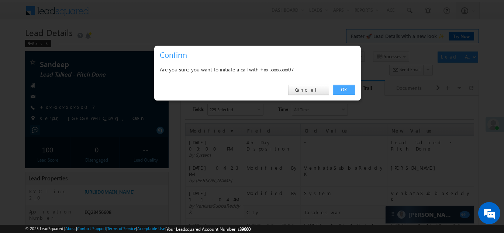
click at [339, 89] on link "OK" at bounding box center [344, 90] width 22 height 10
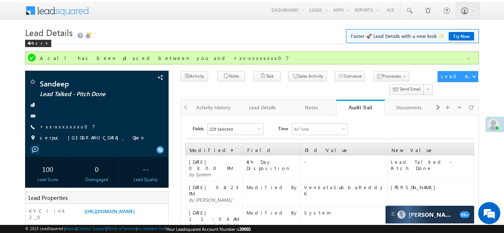
click at [219, 88] on div "Activity Note Task Sales Activity Seeded" at bounding box center [307, 84] width 254 height 27
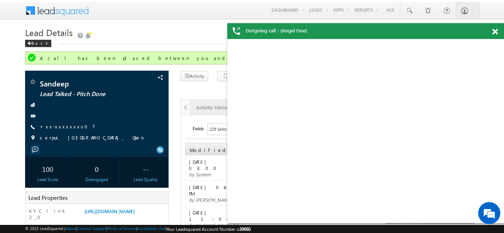
click at [220, 111] on div "Activity History" at bounding box center [213, 107] width 36 height 9
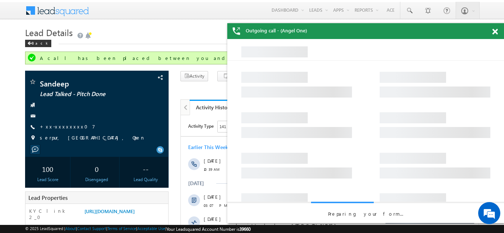
click at [494, 31] on span at bounding box center [495, 32] width 6 height 6
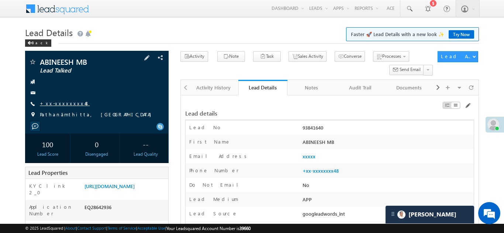
click at [66, 103] on link "+xx-xxxxxxxx48" at bounding box center [65, 103] width 50 height 6
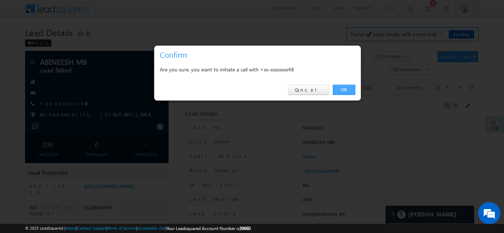
click at [341, 91] on link "OK" at bounding box center [344, 90] width 22 height 10
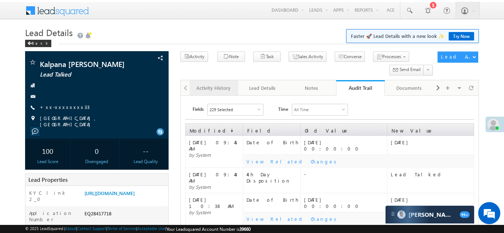
click at [202, 87] on div "Activity History" at bounding box center [213, 88] width 36 height 9
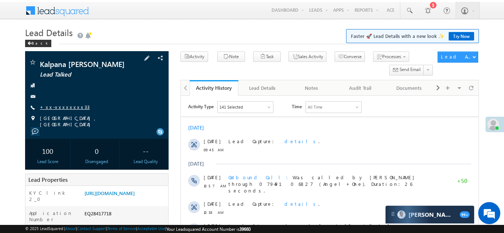
click at [60, 104] on link "+xx-xxxxxxxx33" at bounding box center [65, 107] width 50 height 6
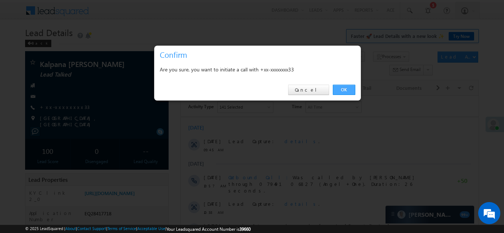
click at [340, 88] on link "OK" at bounding box center [344, 90] width 22 height 10
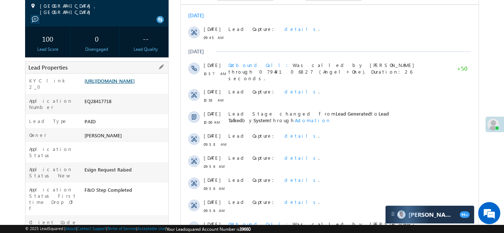
click at [122, 84] on link "https://angelbroking1-pk3em7sa.customui-test.leadsquared.com?leadId=ccc5f1cf-07…" at bounding box center [109, 81] width 50 height 6
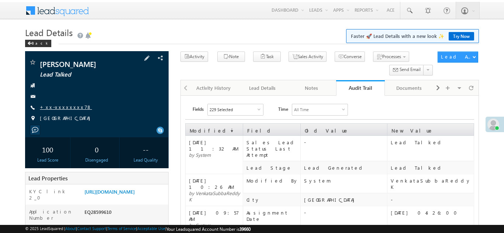
click at [67, 109] on link "+xx-xxxxxxxx78" at bounding box center [66, 107] width 52 height 6
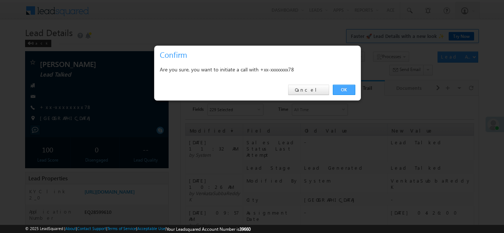
click at [340, 89] on link "OK" at bounding box center [344, 90] width 22 height 10
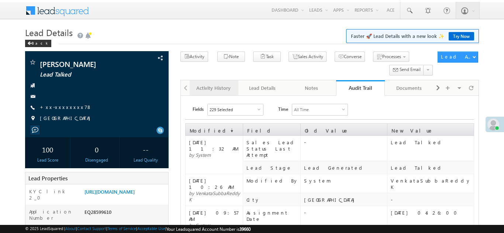
click at [207, 85] on div "Activity History" at bounding box center [213, 88] width 36 height 9
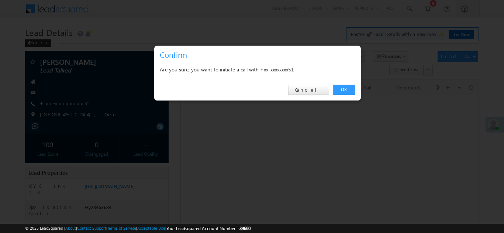
click at [342, 89] on link "OK" at bounding box center [344, 90] width 22 height 10
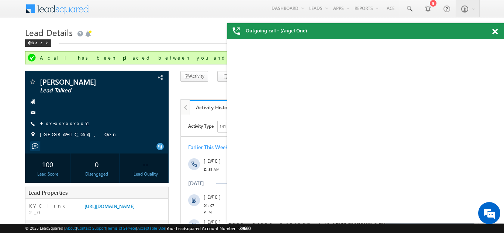
click at [496, 30] on span at bounding box center [495, 32] width 6 height 6
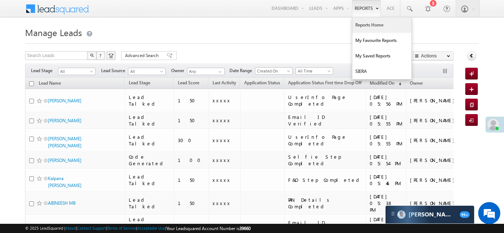
click at [368, 25] on link "Reports Home" at bounding box center [381, 24] width 59 height 15
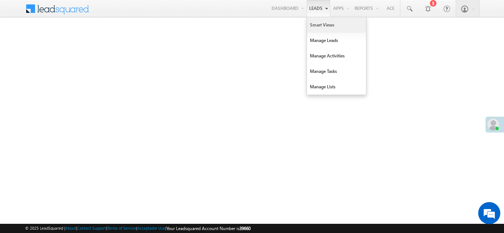
click at [317, 22] on link "Smart Views" at bounding box center [336, 24] width 59 height 15
